Goal: Task Accomplishment & Management: Use online tool/utility

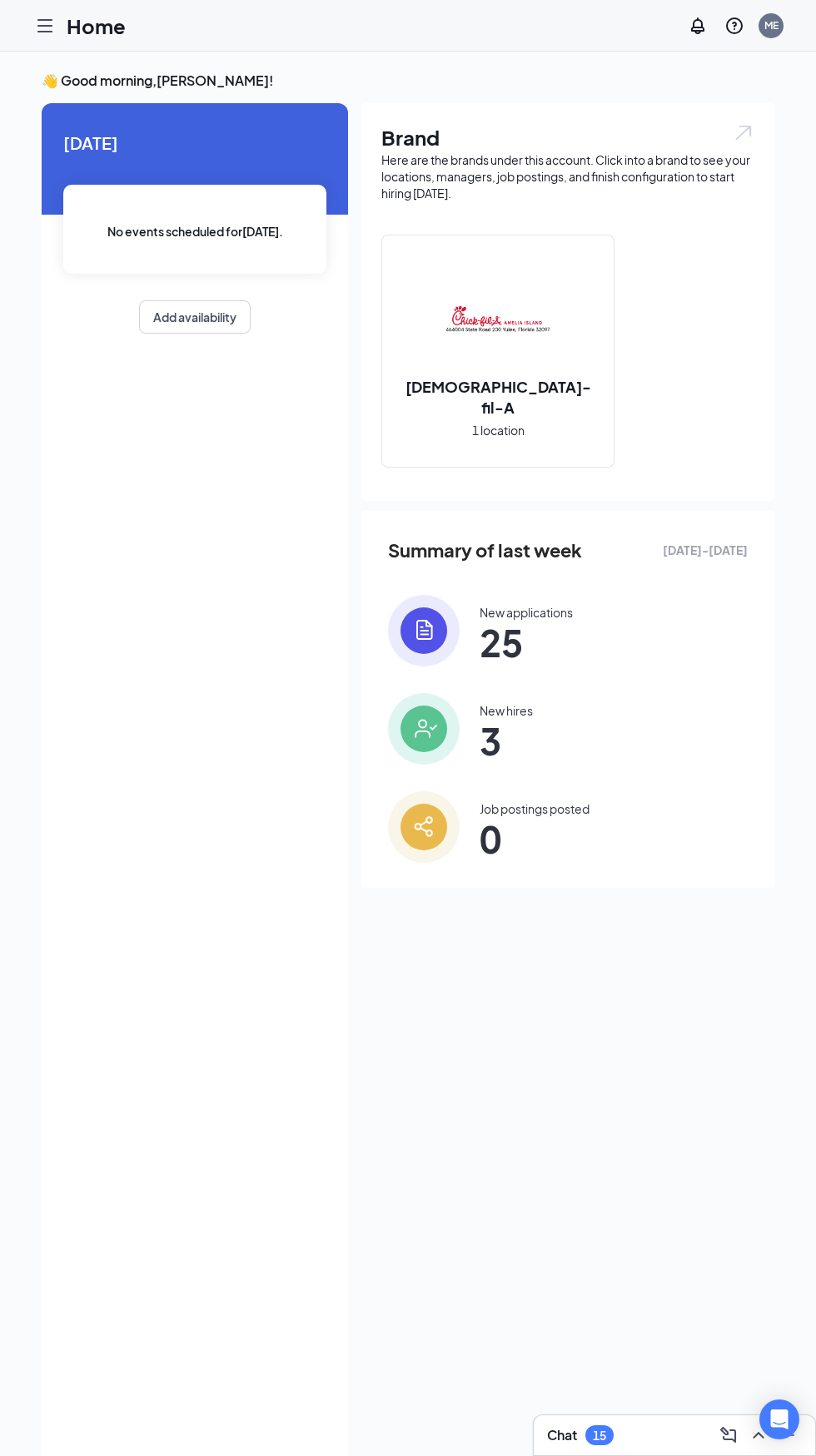
click at [28, 25] on div at bounding box center [45, 25] width 33 height 33
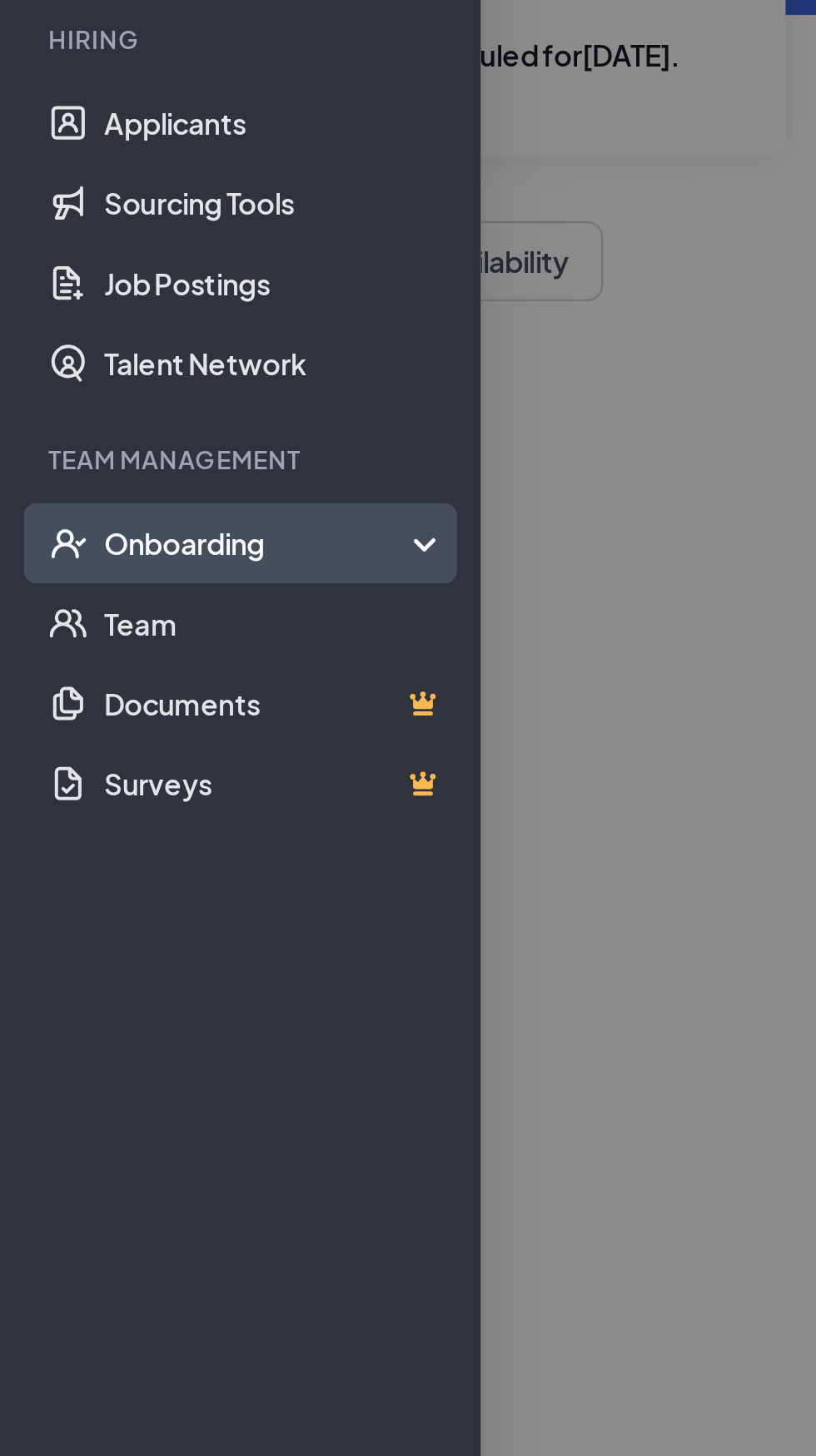
click at [168, 440] on div "Onboarding" at bounding box center [107, 434] width 128 height 17
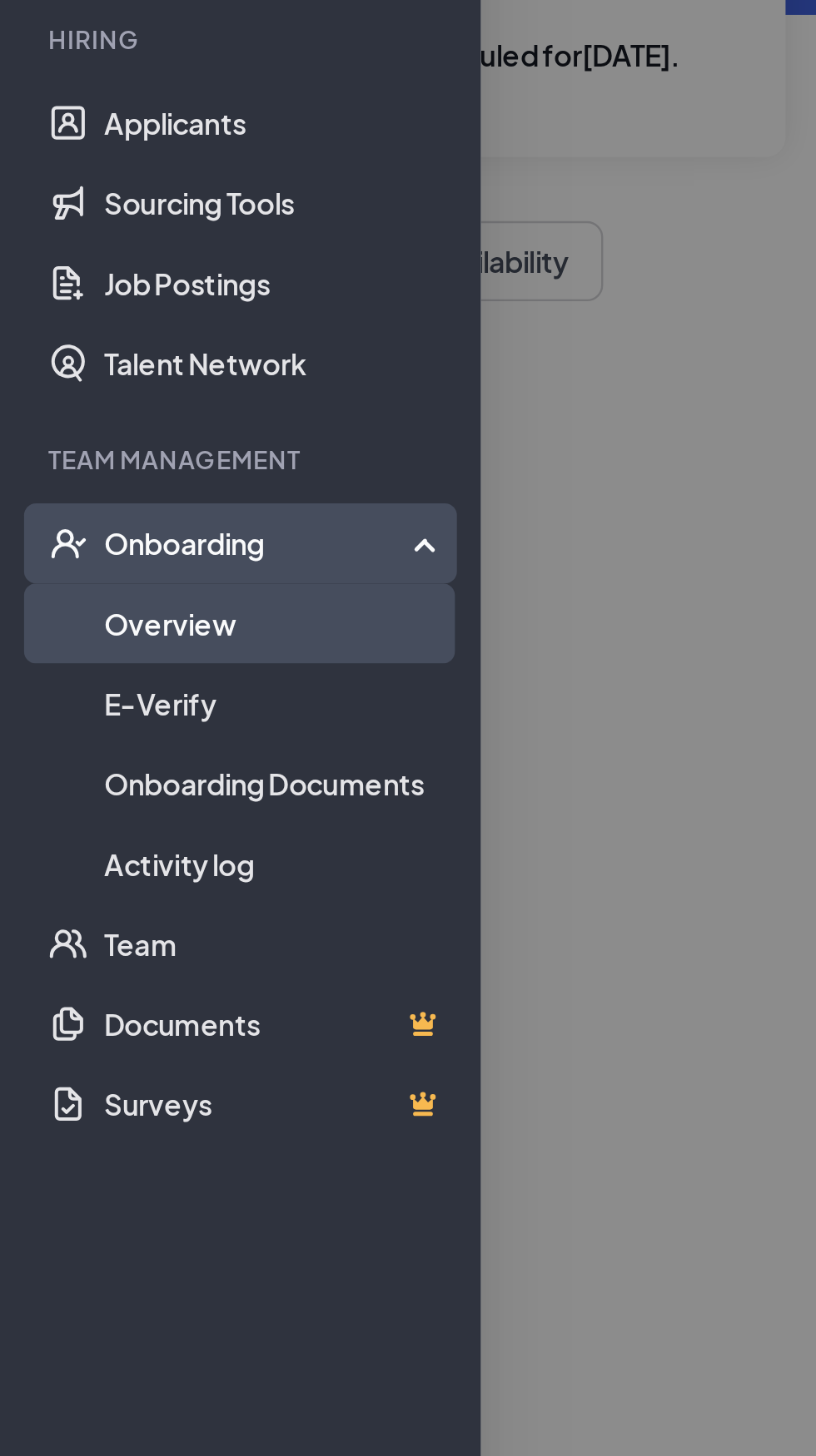
click at [144, 471] on link "Overview" at bounding box center [114, 468] width 143 height 33
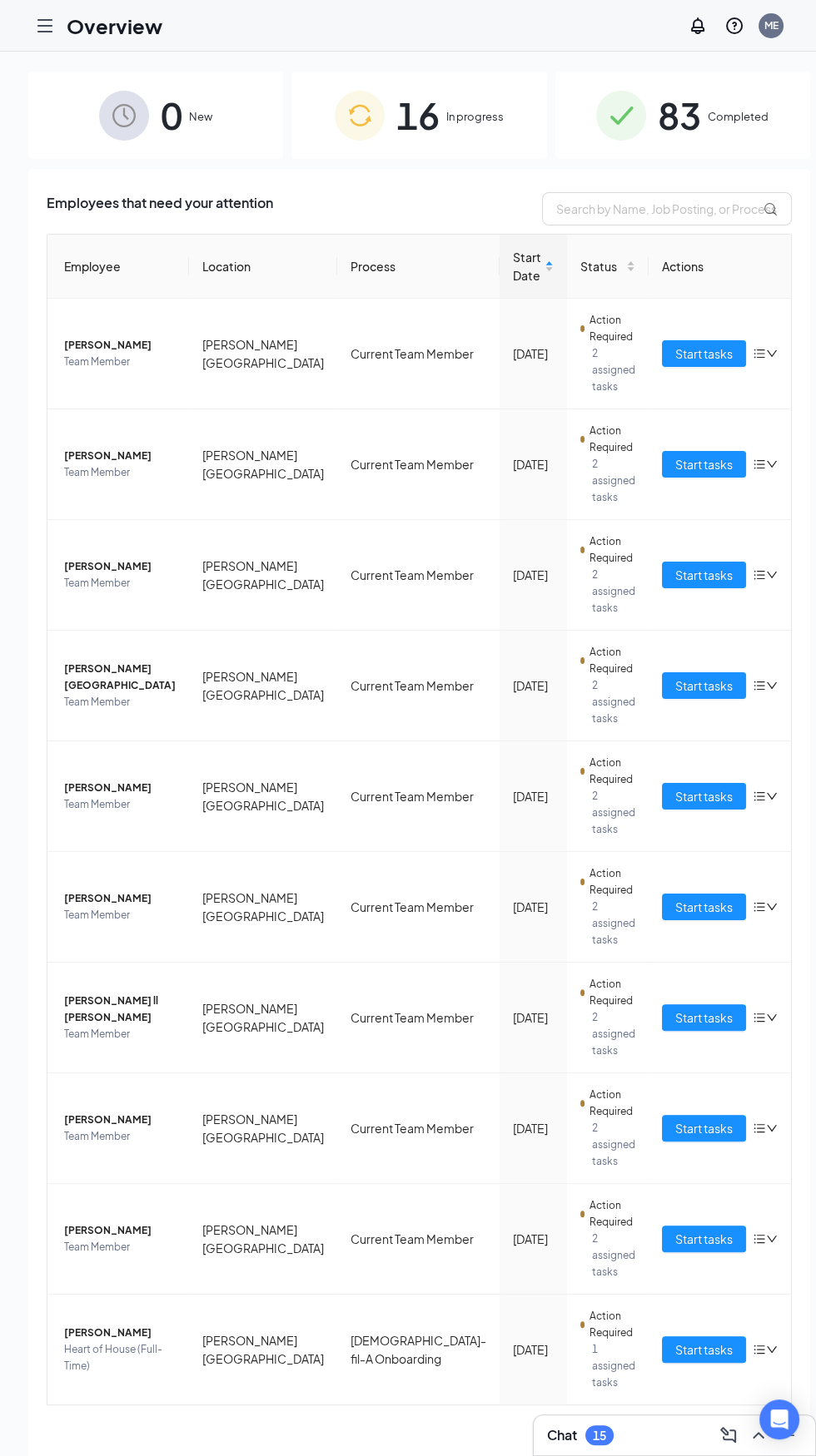
scroll to position [2, 0]
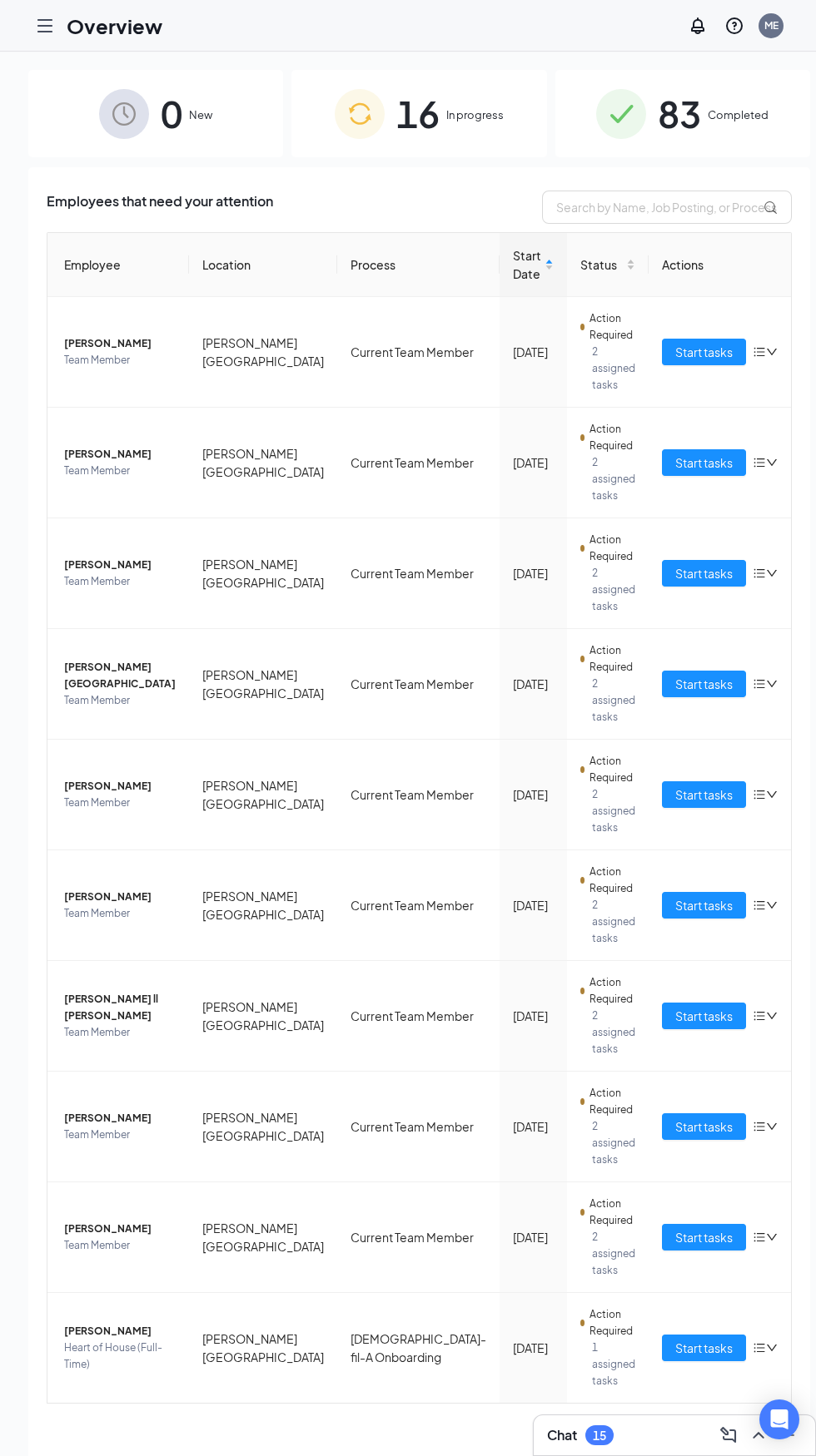
click at [69, 78] on div "0 New" at bounding box center [155, 114] width 255 height 88
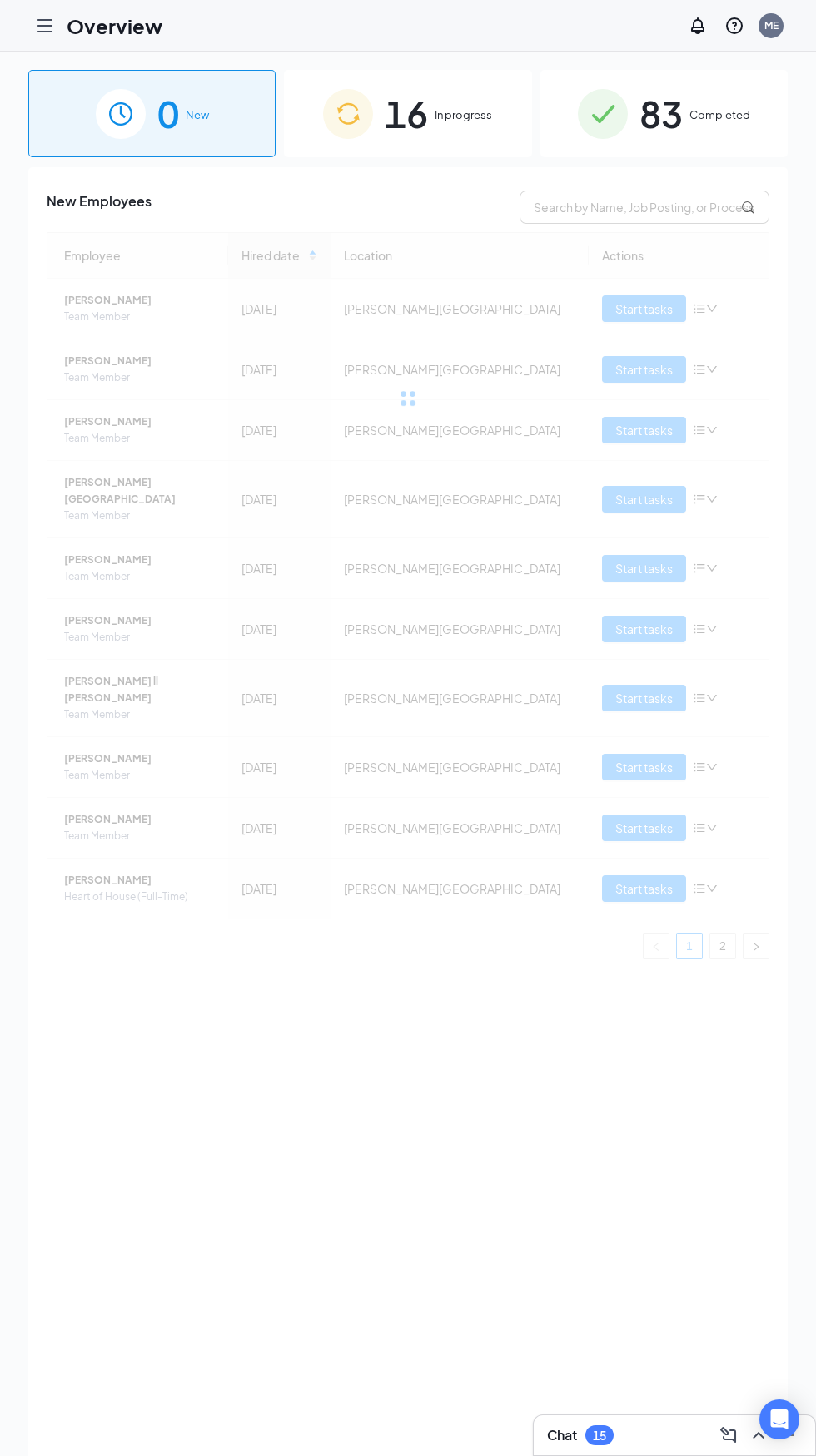
click at [45, 25] on icon "Hamburger" at bounding box center [45, 25] width 13 height 11
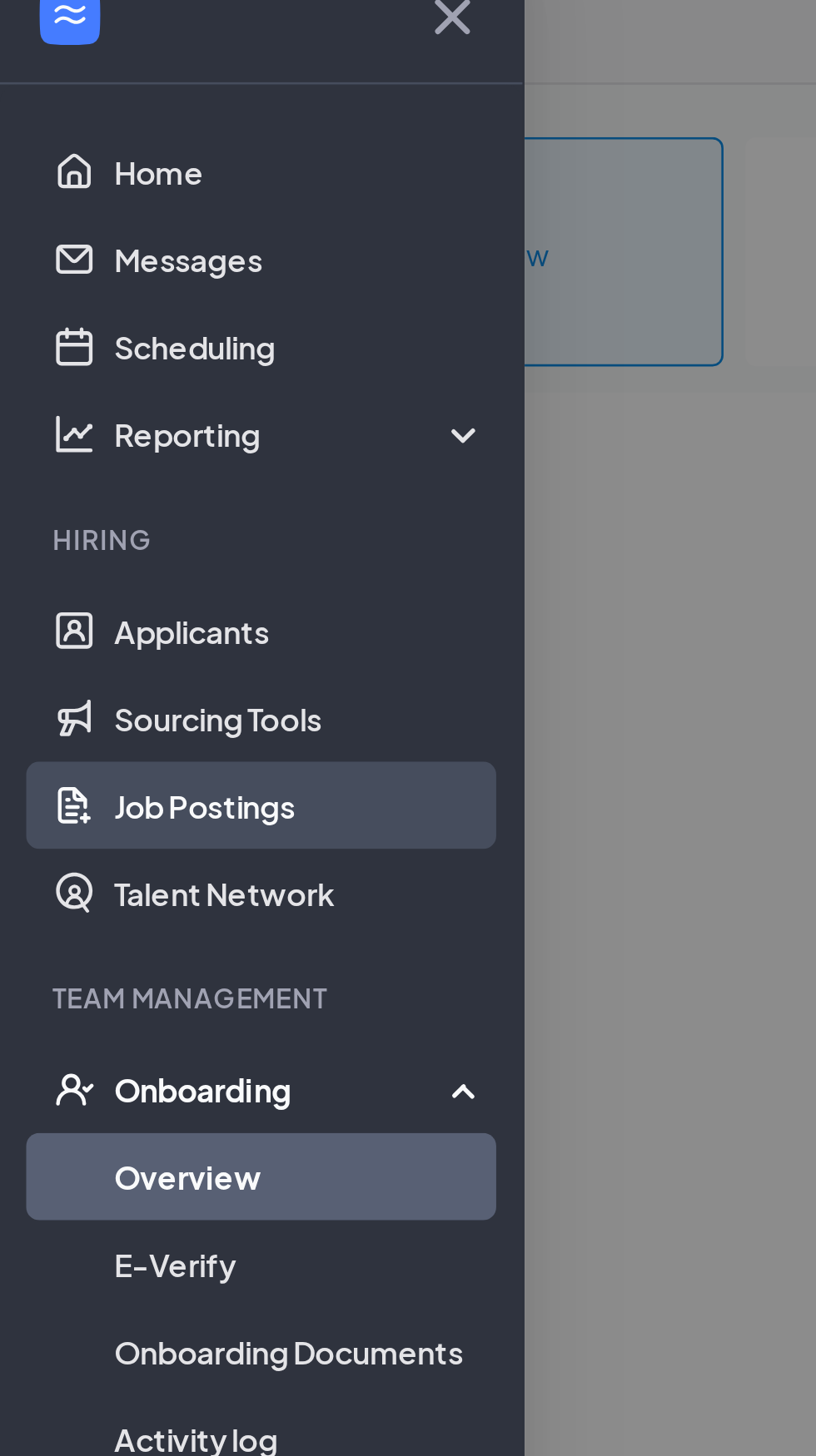
click at [115, 328] on link "Job Postings" at bounding box center [114, 327] width 143 height 33
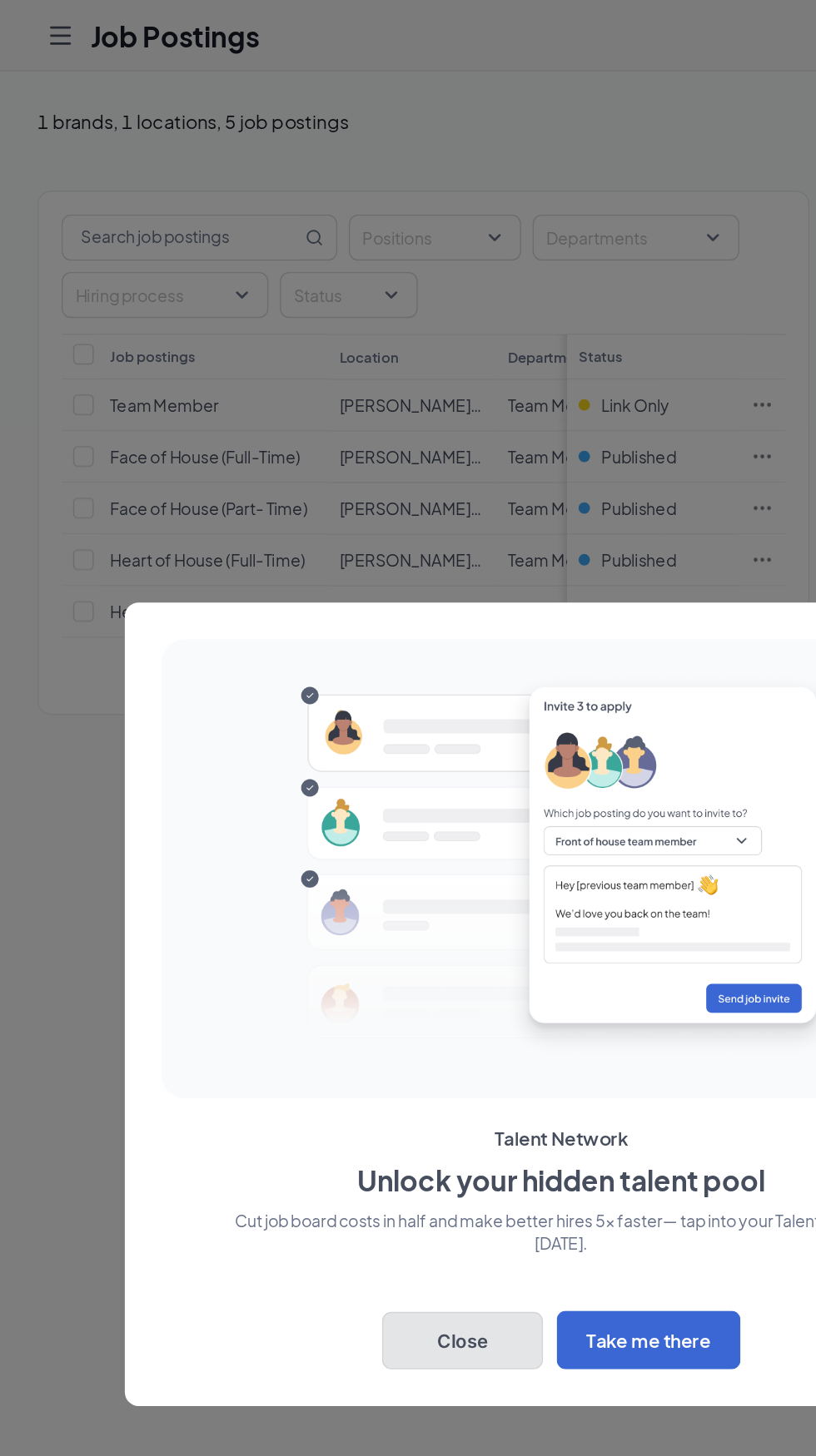
click at [348, 976] on button "Close" at bounding box center [335, 972] width 116 height 42
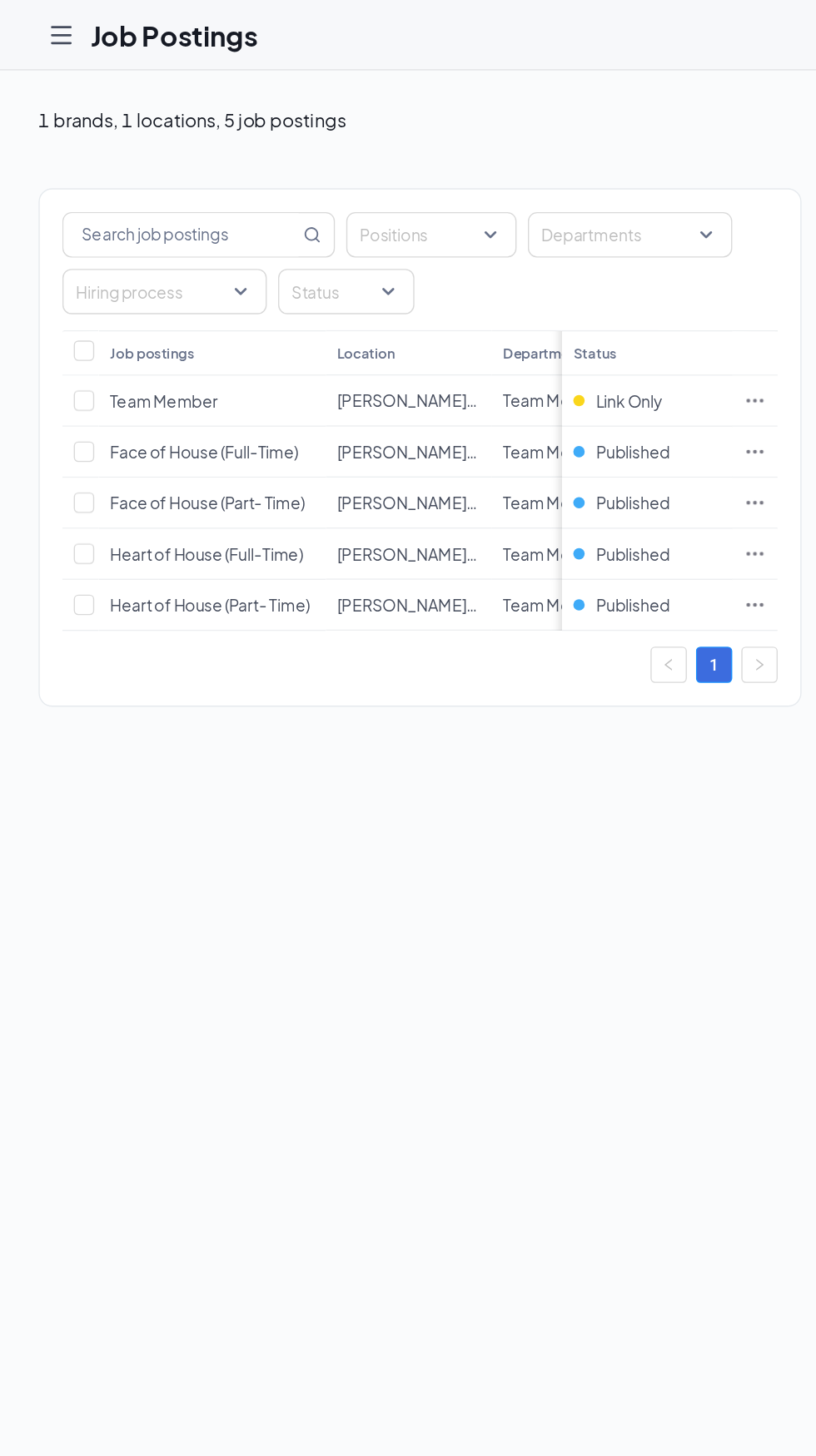
scroll to position [0, 13]
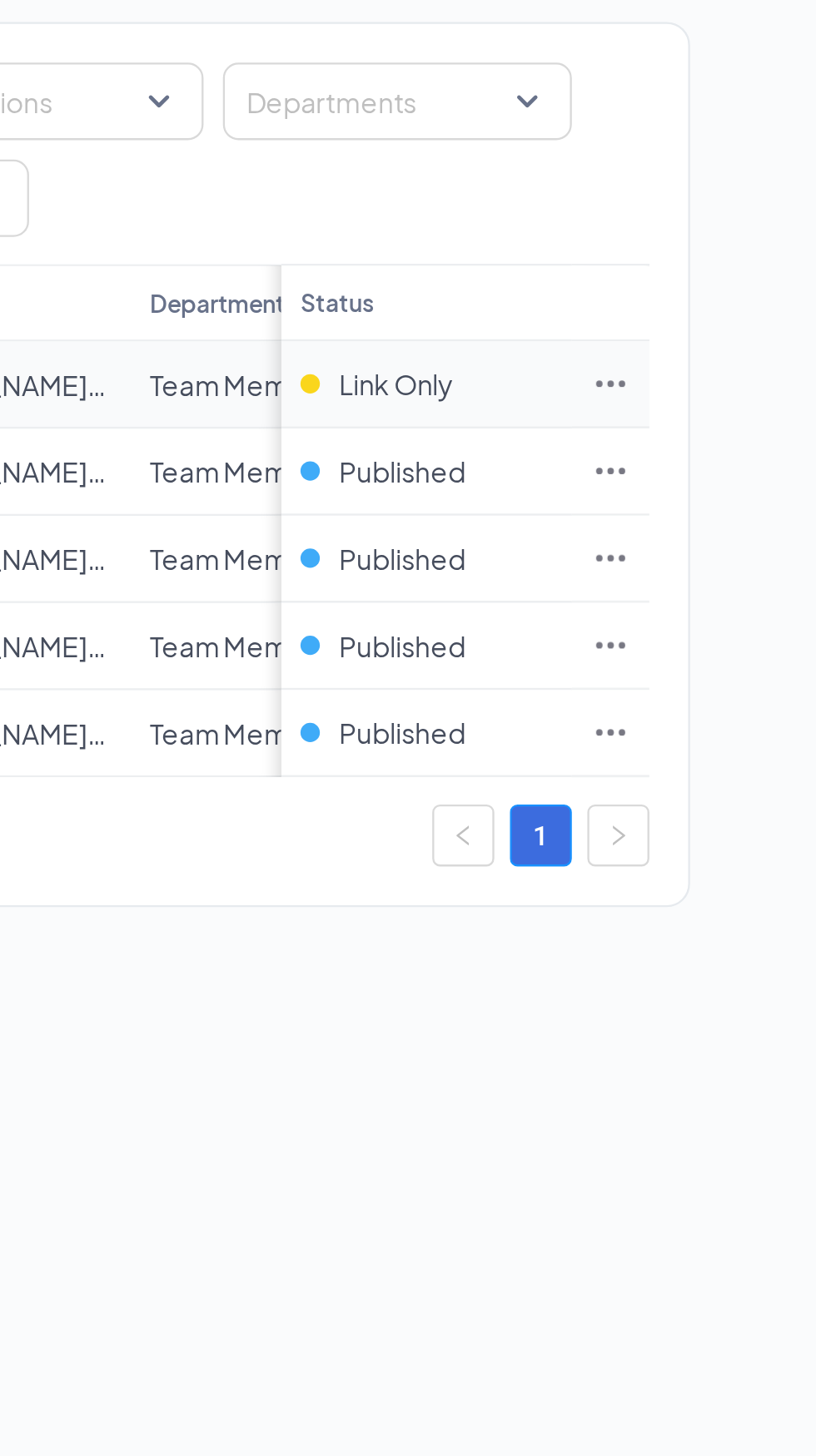
click at [551, 293] on icon "Ellipses" at bounding box center [553, 293] width 17 height 17
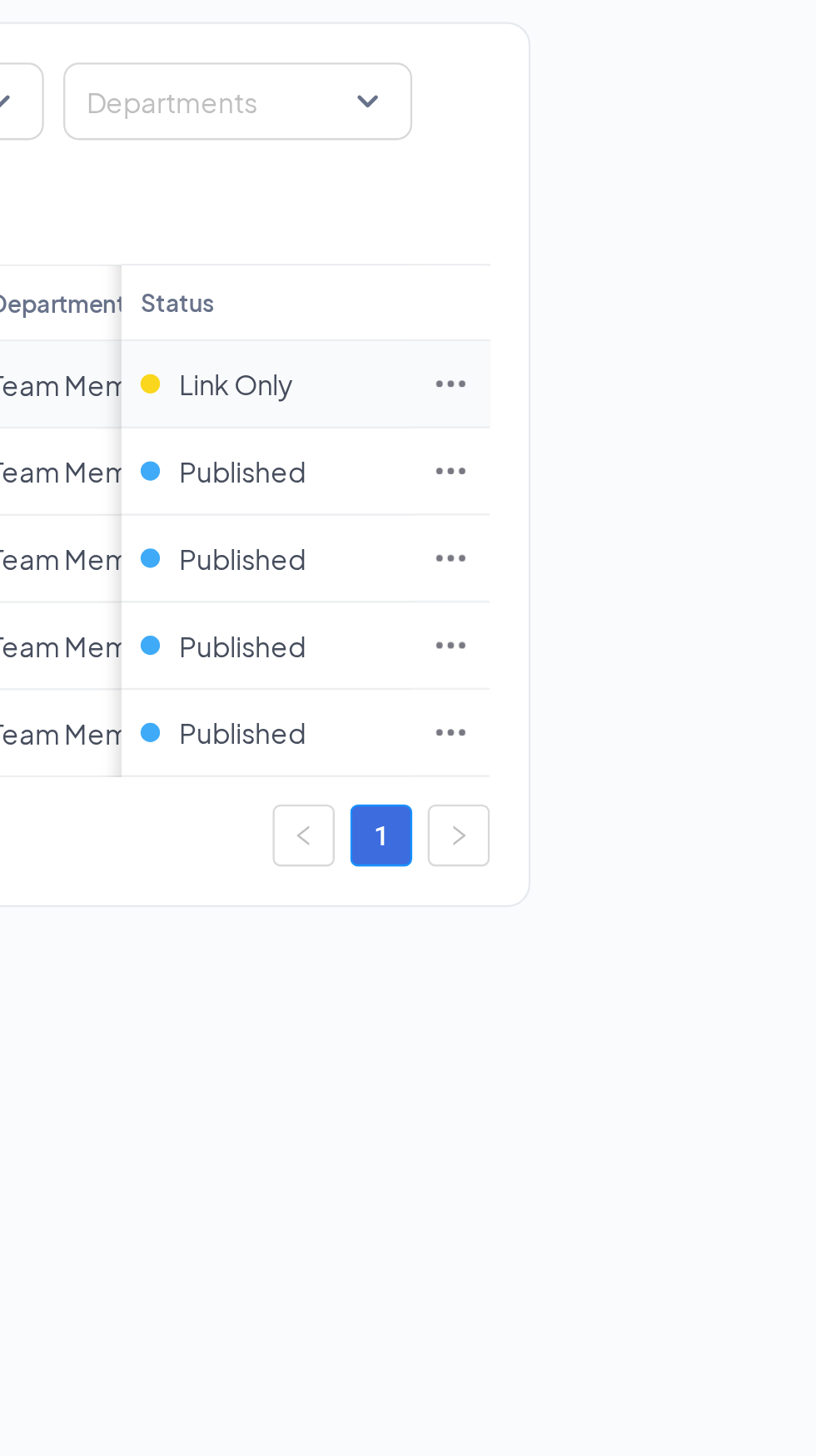
click at [553, 293] on icon "Ellipses" at bounding box center [553, 293] width 12 height 3
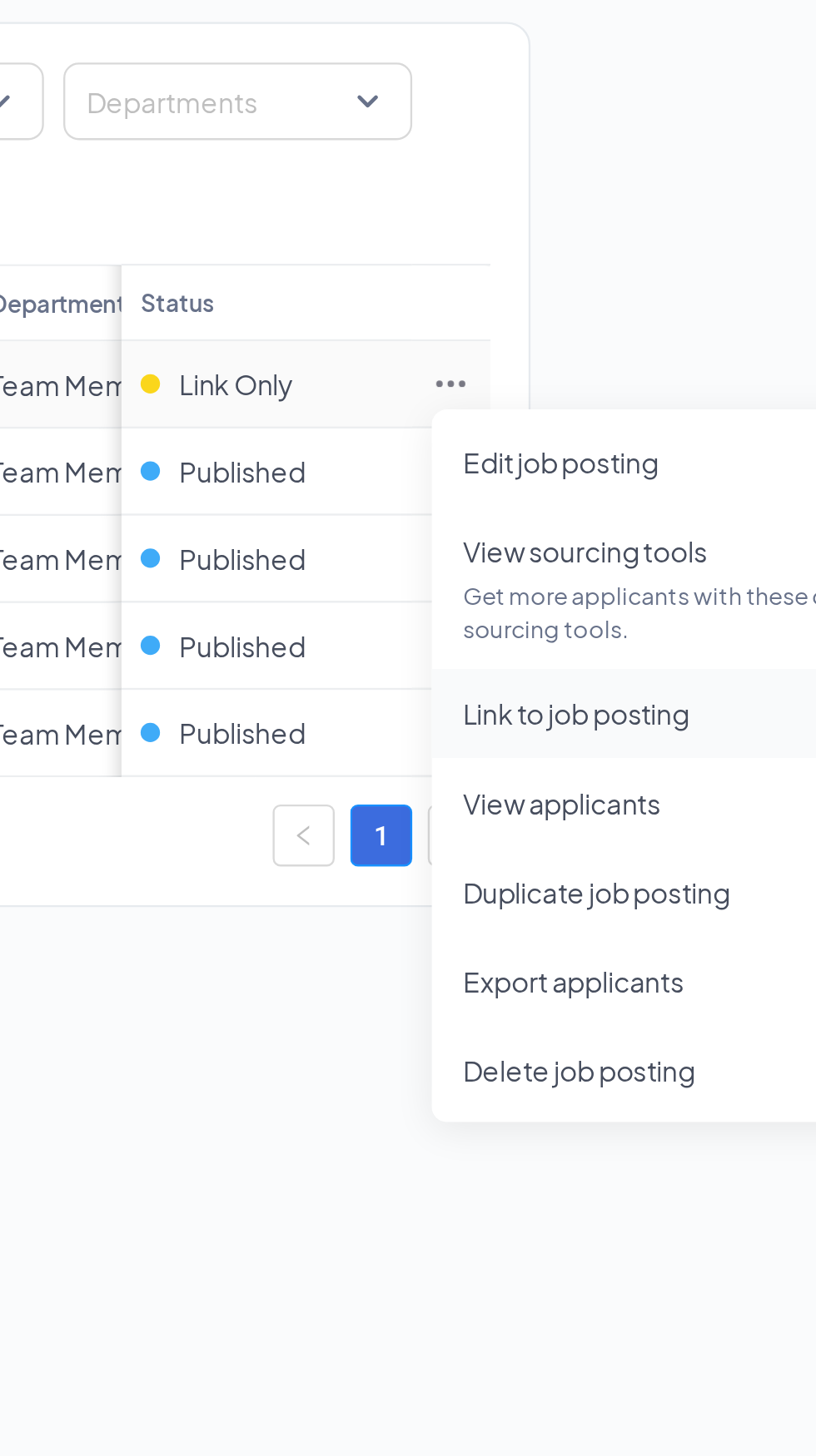
click at [654, 434] on span "Link to job posting" at bounding box center [607, 435] width 97 height 15
